Goal: Information Seeking & Learning: Learn about a topic

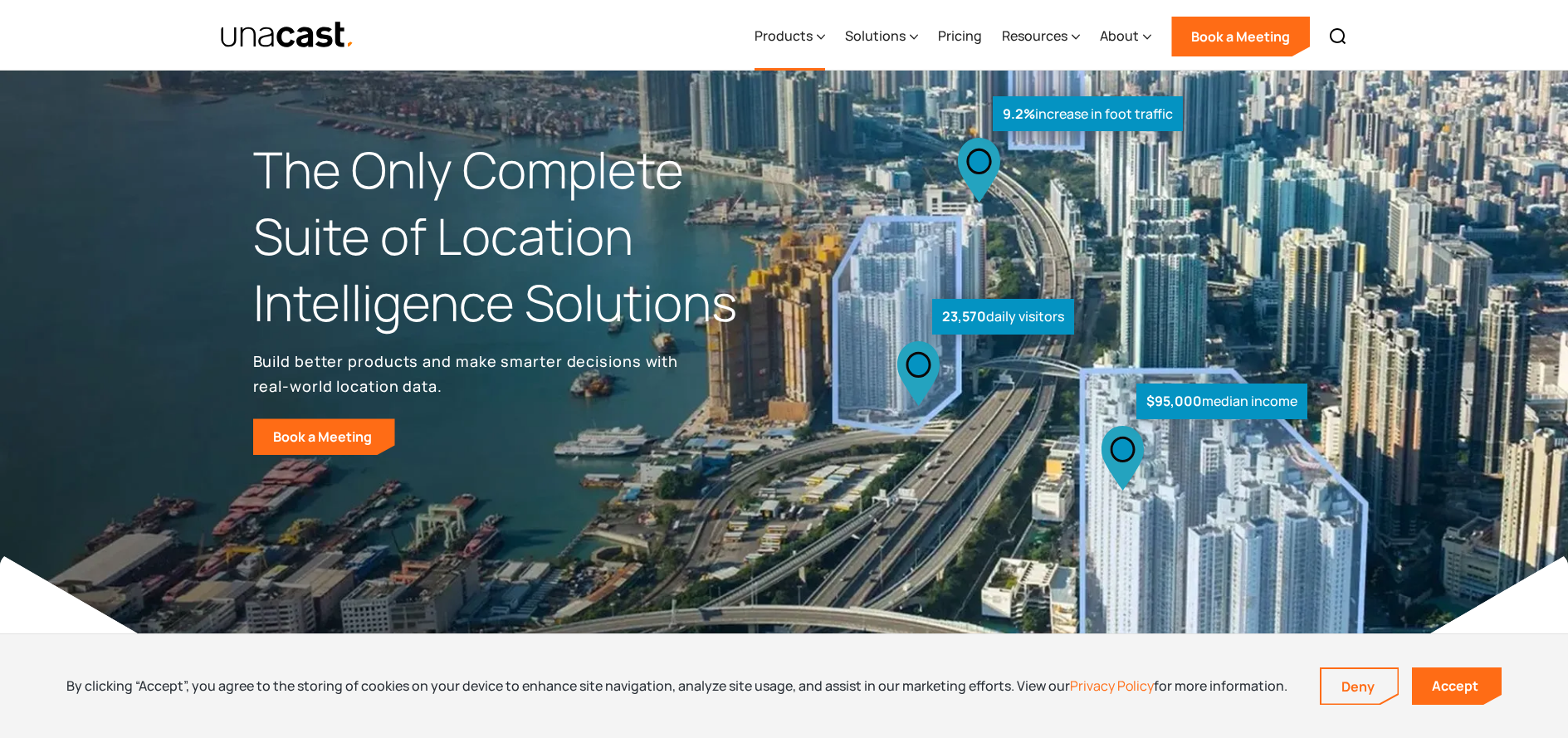
click at [812, 22] on div "Products" at bounding box center [790, 37] width 70 height 68
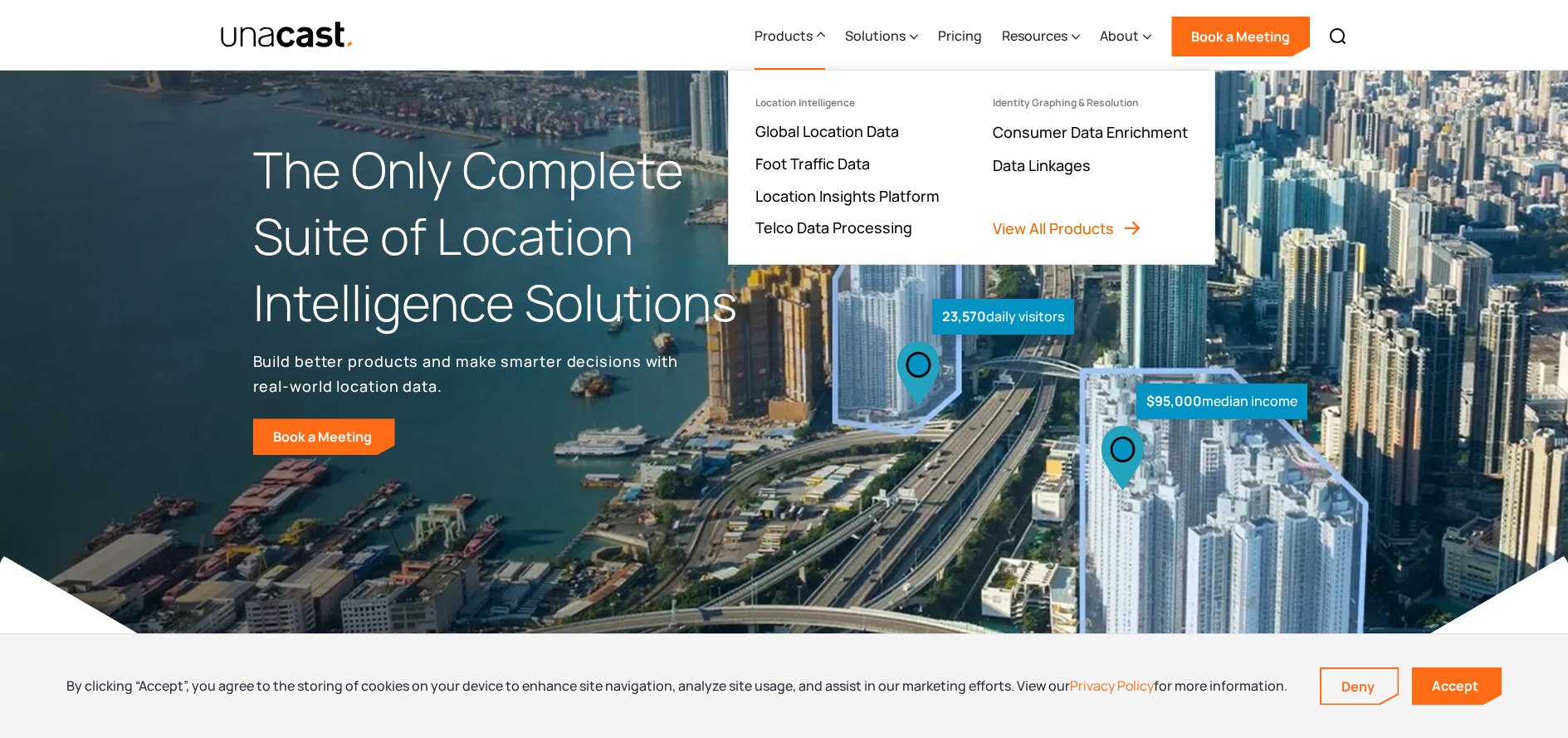
click at [1044, 231] on link "View All Products" at bounding box center [1068, 228] width 149 height 20
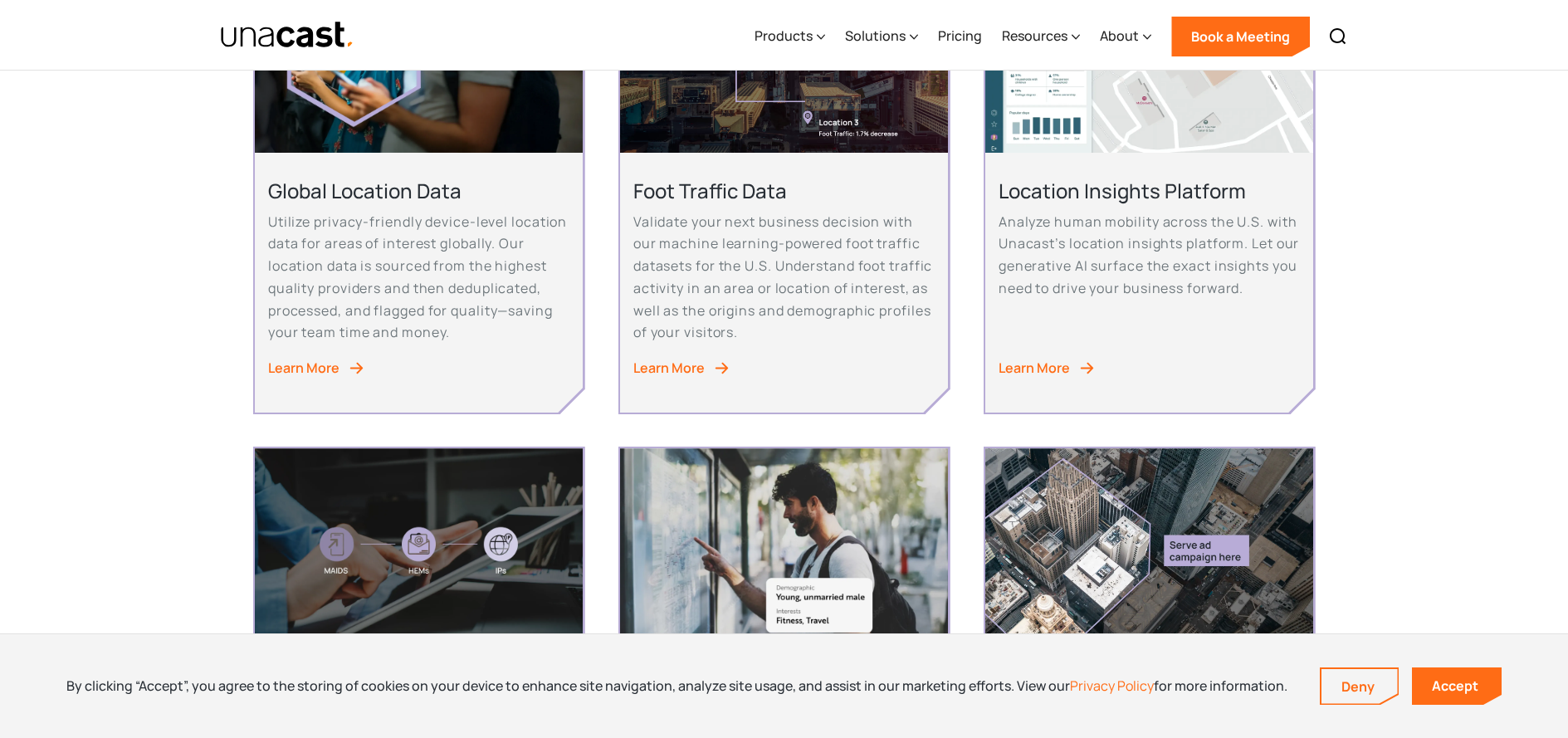
scroll to position [498, 0]
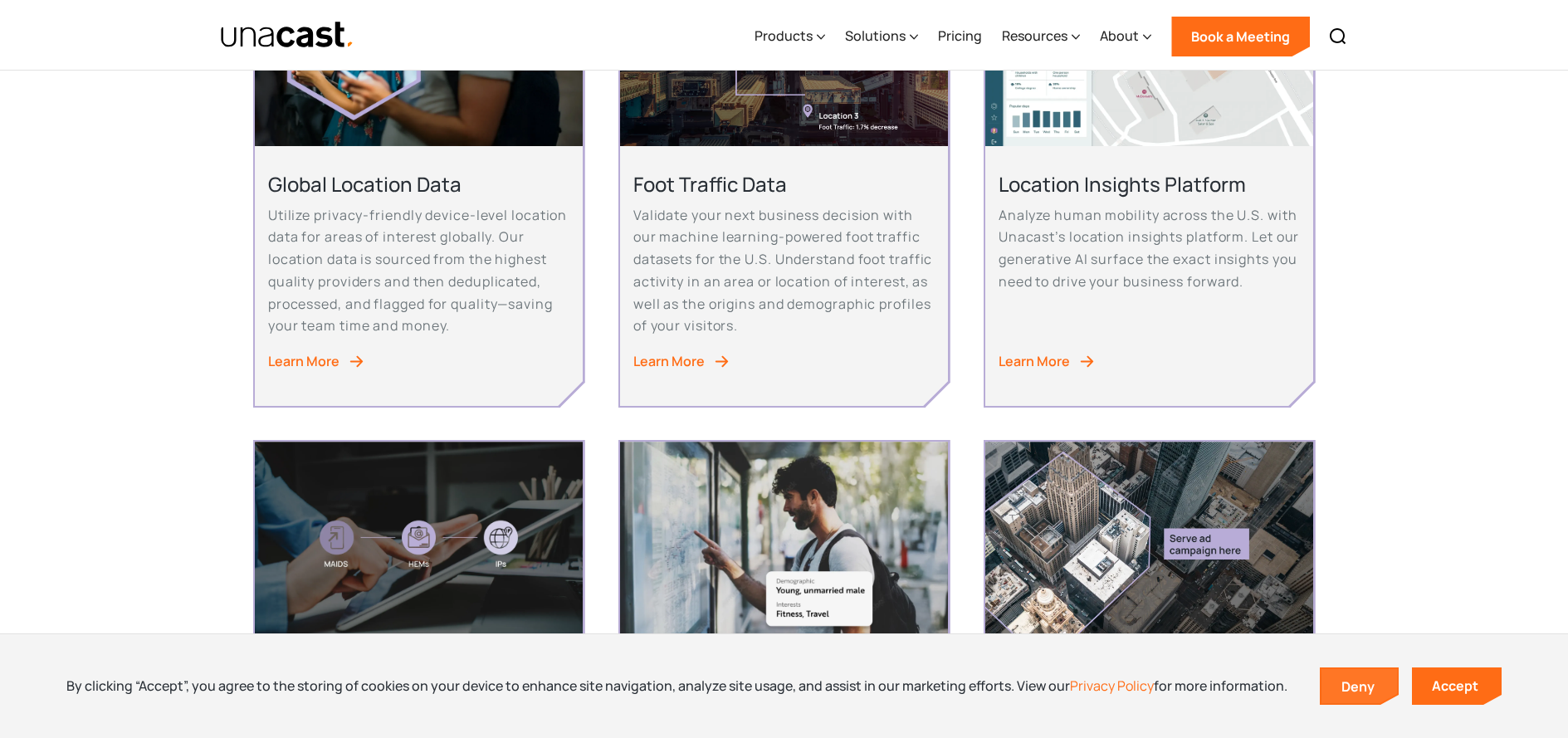
click at [1351, 678] on link "Deny" at bounding box center [1360, 686] width 76 height 35
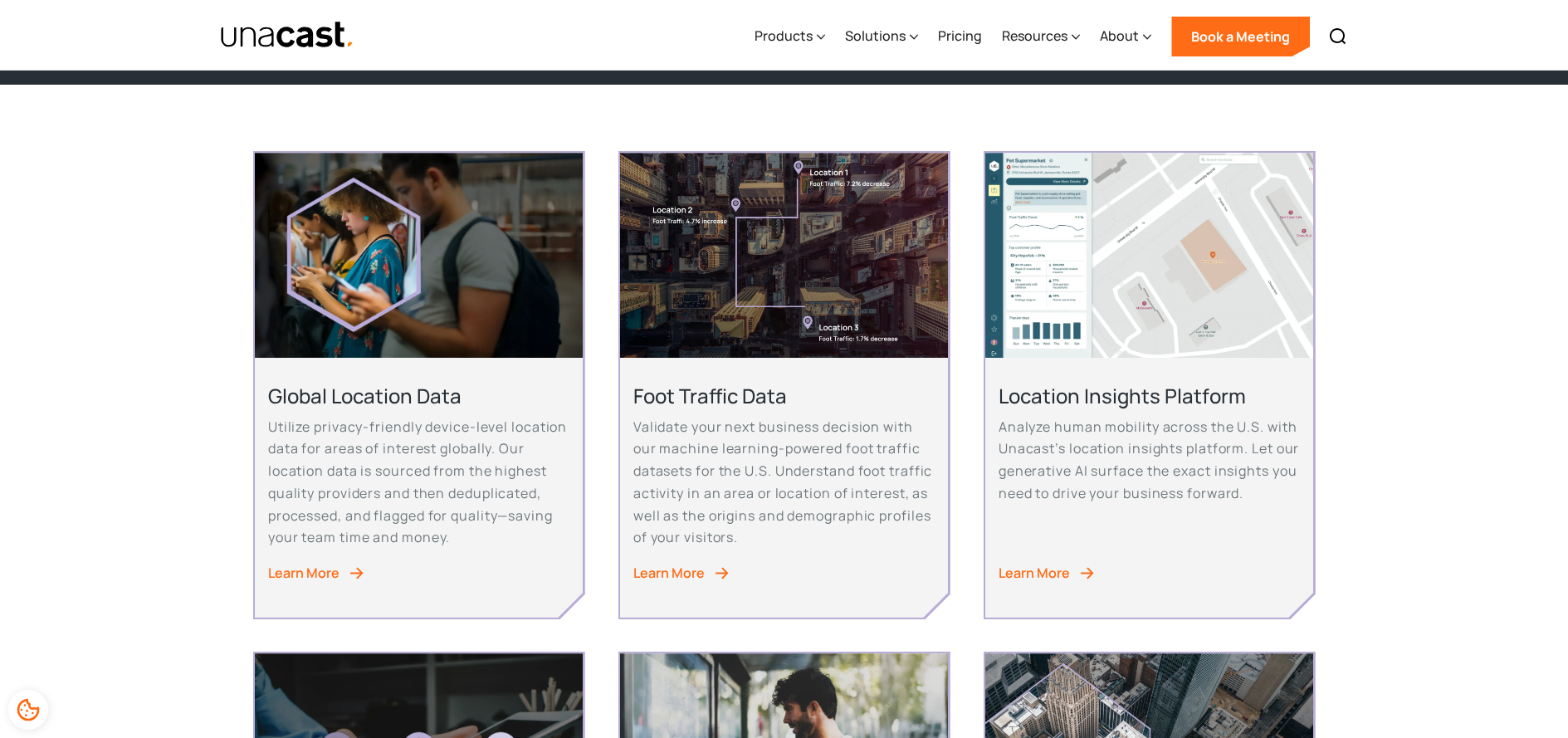
scroll to position [249, 0]
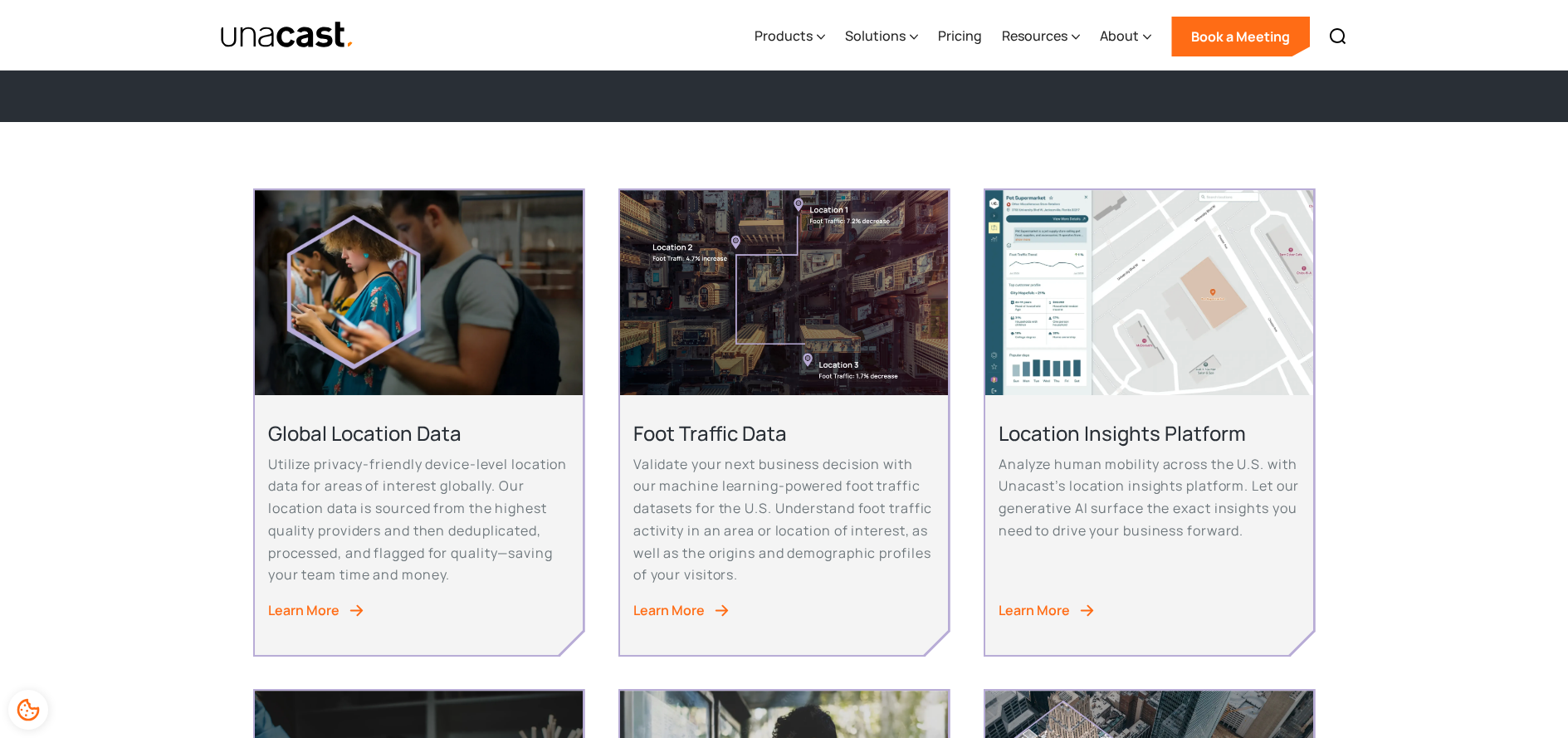
click at [329, 603] on div "Learn More" at bounding box center [304, 611] width 71 height 23
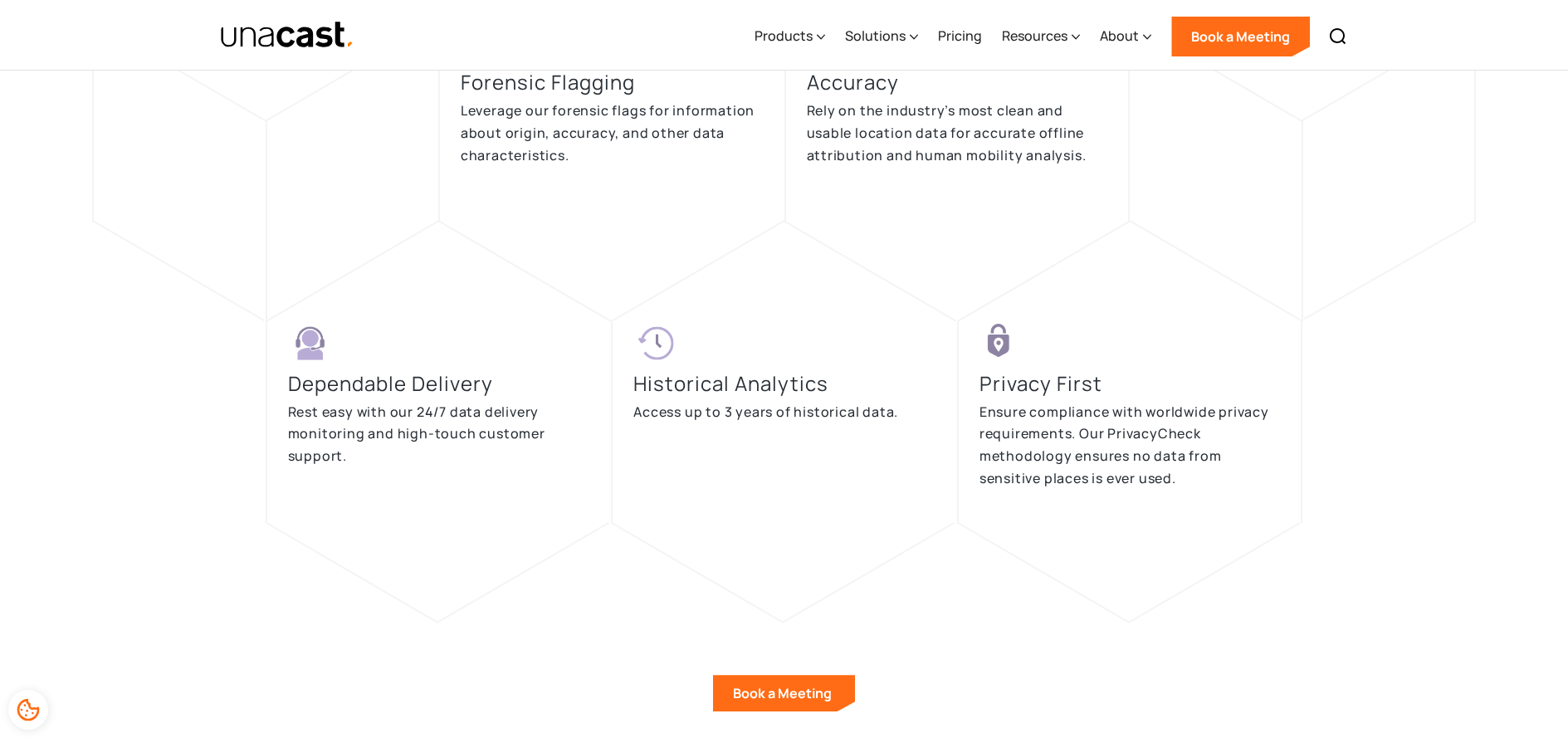
scroll to position [3568, 0]
